Goal: Task Accomplishment & Management: Use online tool/utility

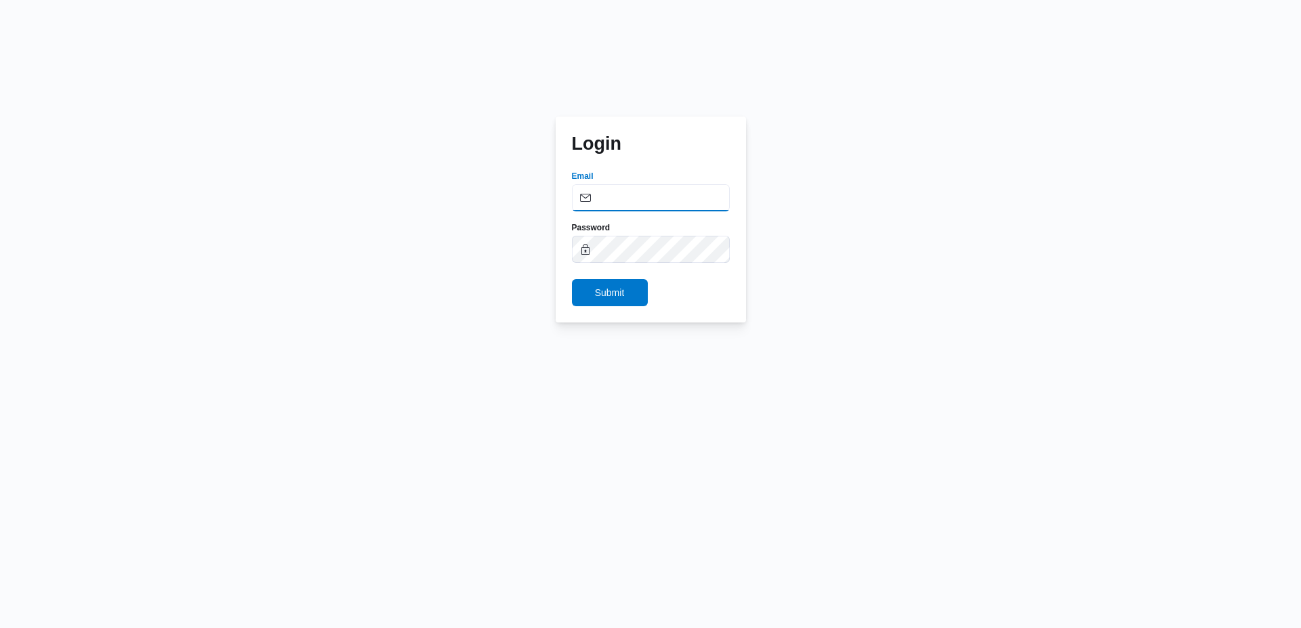
click at [639, 192] on input "Email" at bounding box center [651, 197] width 158 height 27
type input "ahmed.eltabie@illa.com.eg"
click at [572, 279] on button "Submit" at bounding box center [610, 292] width 76 height 27
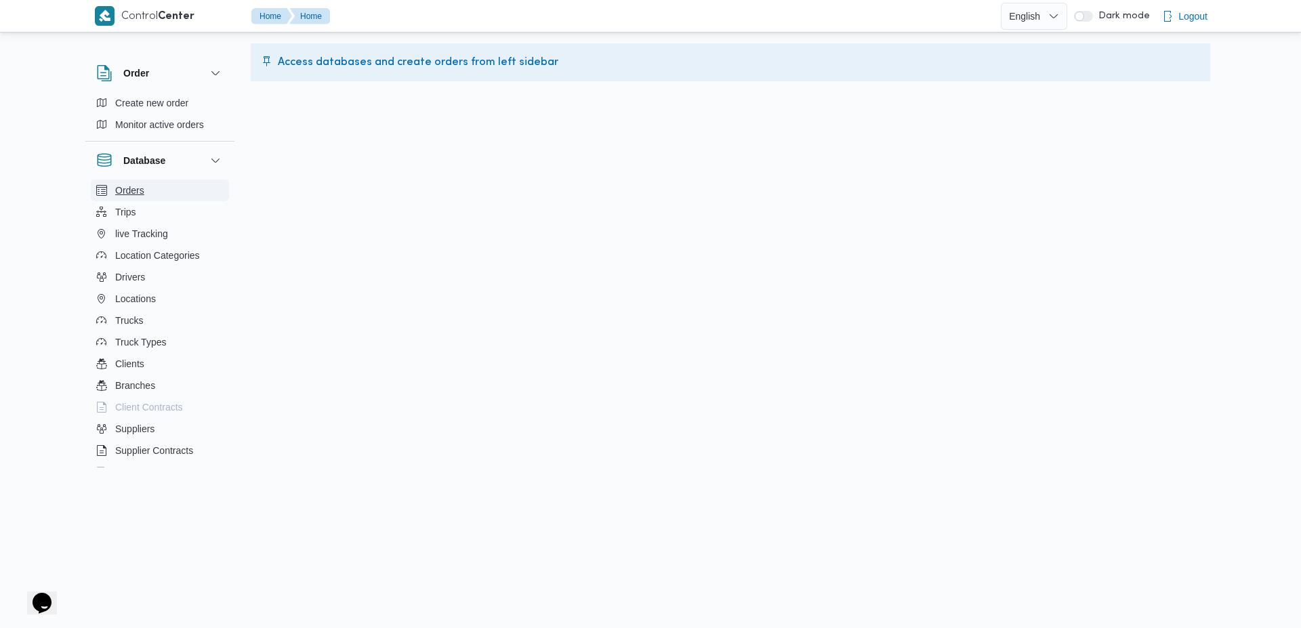
click at [158, 194] on button "Orders" at bounding box center [160, 191] width 138 height 22
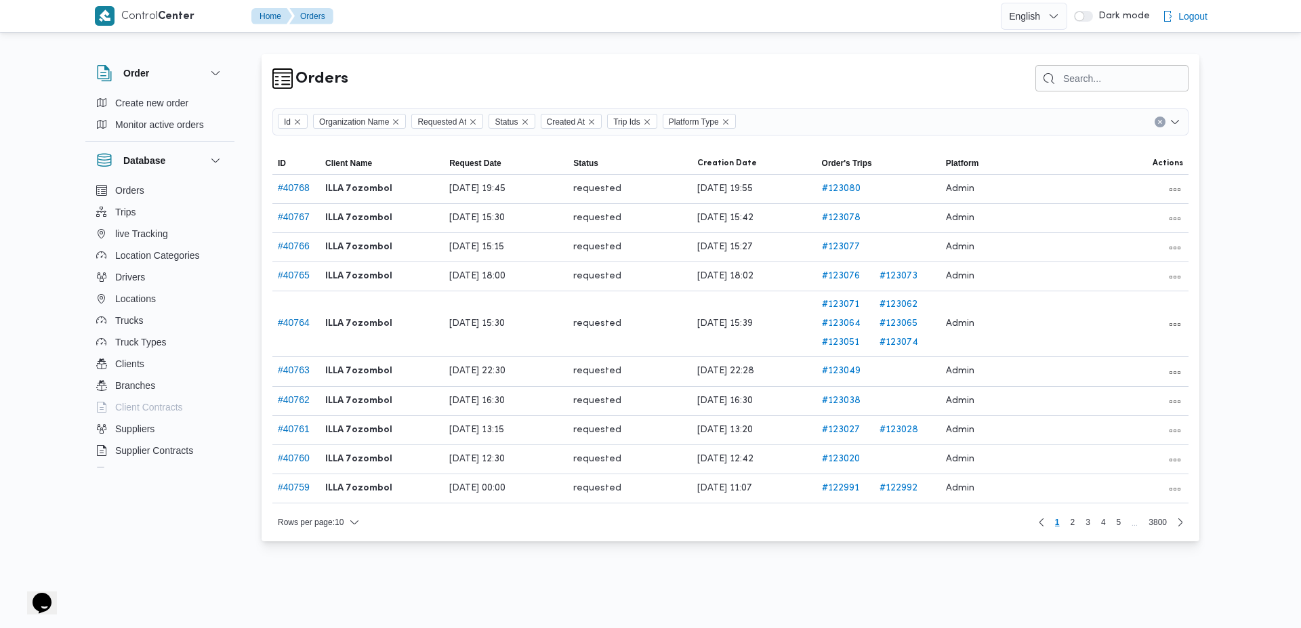
drag, startPoint x: 1083, startPoint y: 22, endPoint x: 1085, endPoint y: 16, distance: 7.1
click at [1085, 16] on div "Dark mode" at bounding box center [1112, 16] width 76 height 32
click at [1085, 16] on button "button" at bounding box center [1083, 16] width 19 height 11
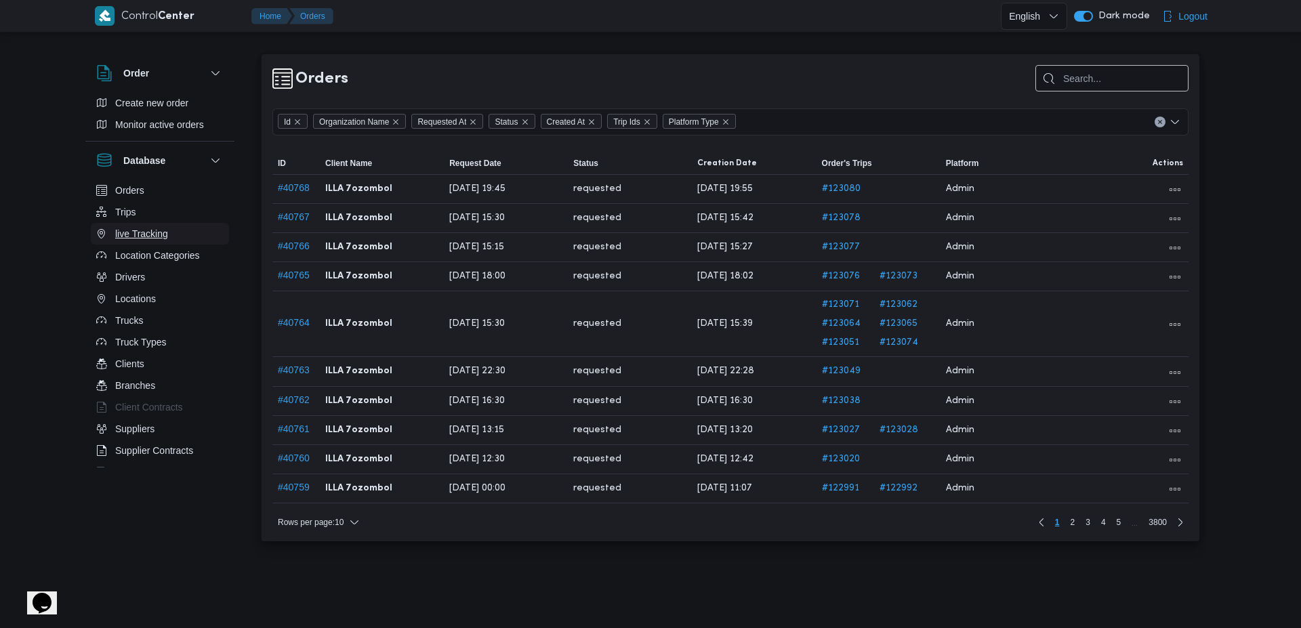
click at [145, 230] on span "live Tracking" at bounding box center [141, 234] width 53 height 16
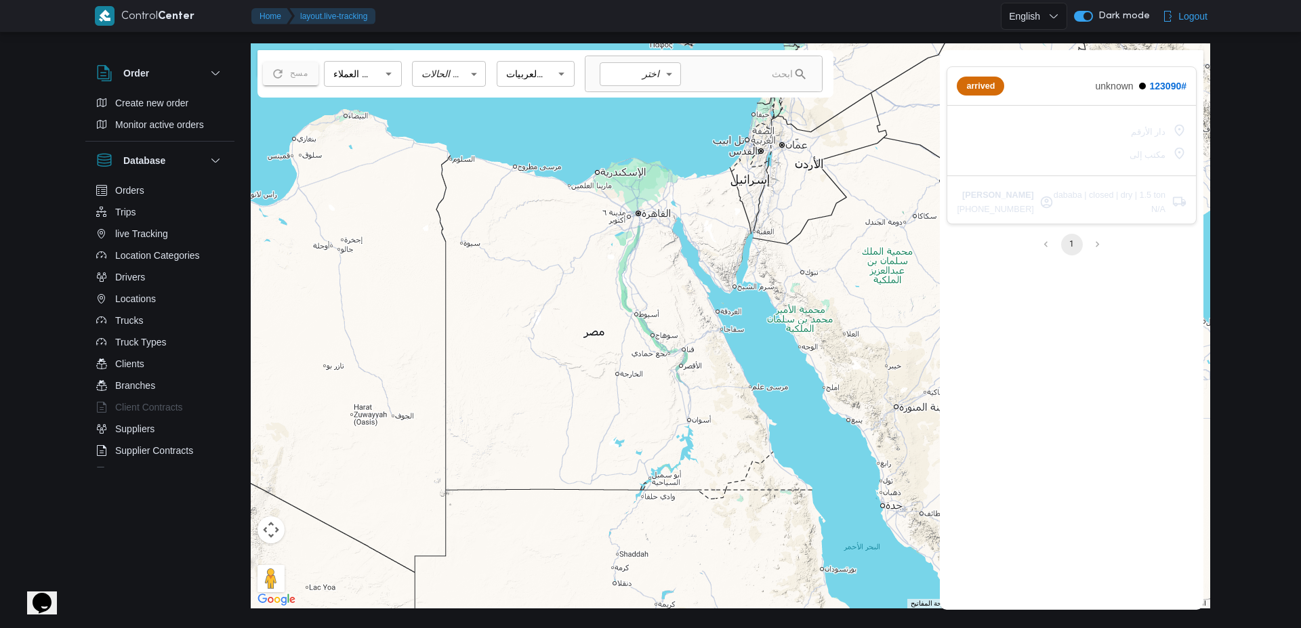
drag, startPoint x: 787, startPoint y: 375, endPoint x: 645, endPoint y: 386, distance: 142.1
click at [644, 386] on div at bounding box center [731, 325] width 960 height 565
